Goal: Find specific page/section: Find specific page/section

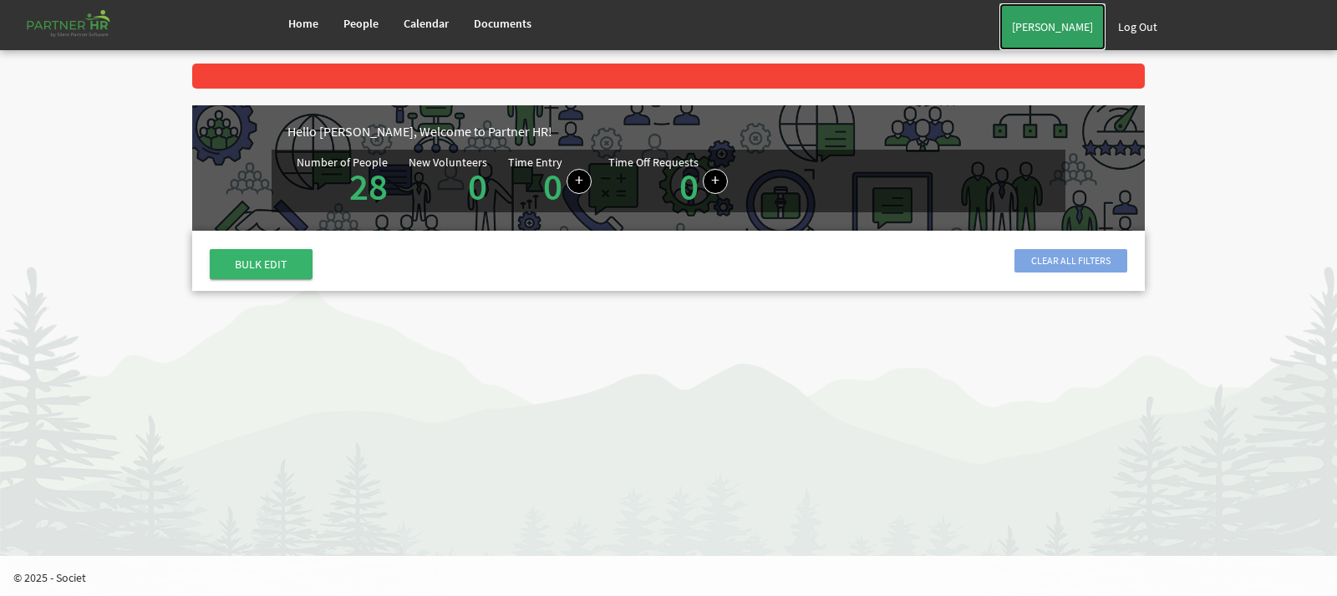
click at [1000, 50] on link "[PERSON_NAME]" at bounding box center [1053, 26] width 106 height 47
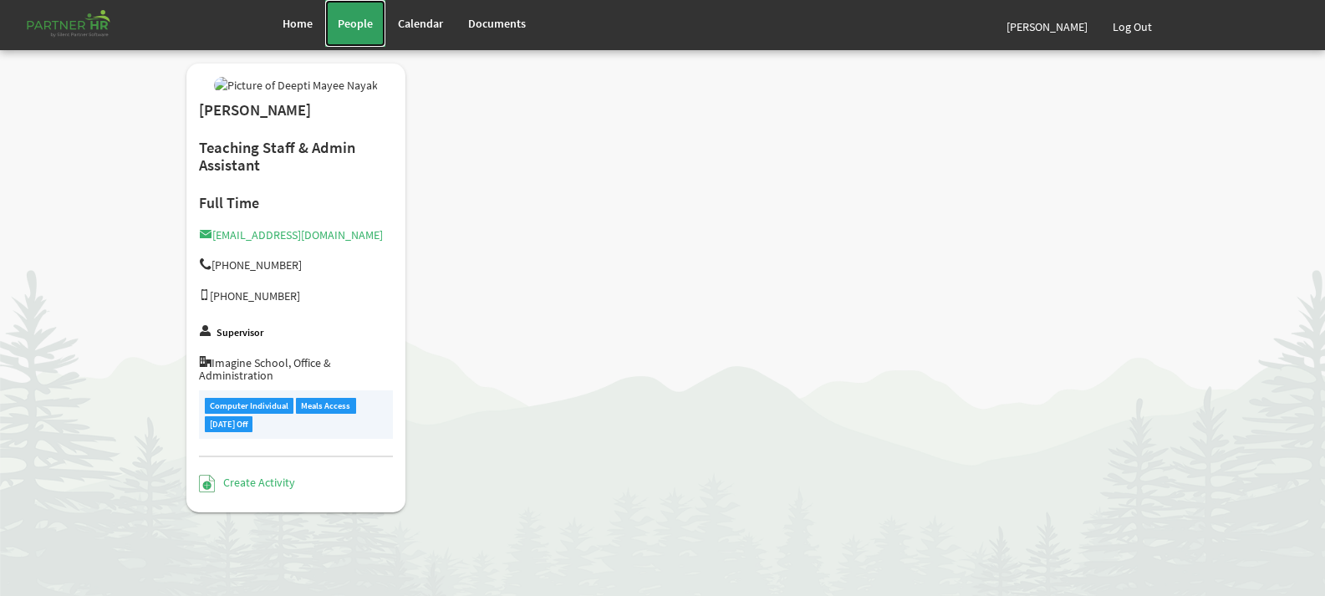
click at [348, 12] on link "People" at bounding box center [355, 23] width 60 height 47
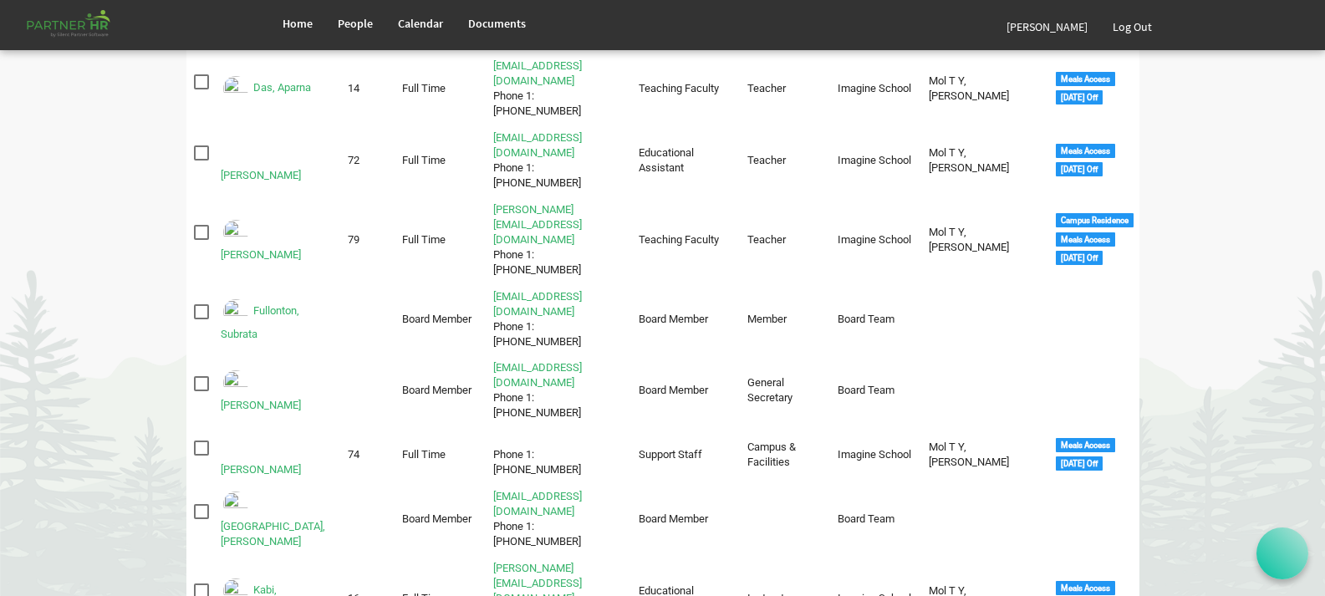
scroll to position [306, 0]
